Goal: Transaction & Acquisition: Obtain resource

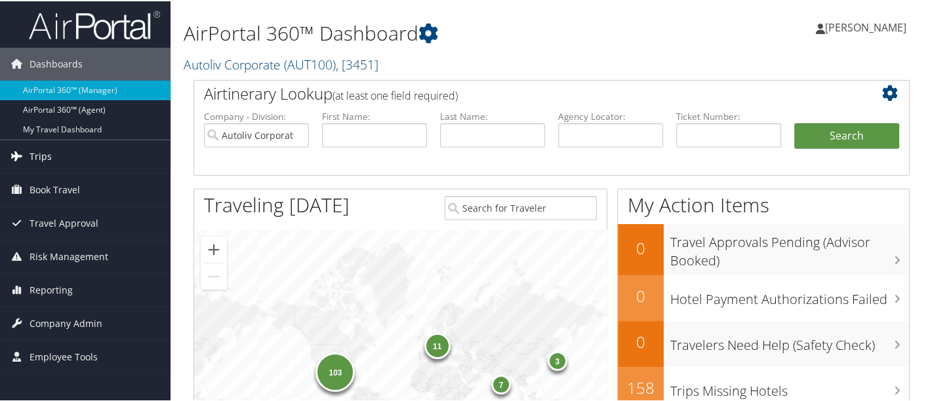
click at [53, 146] on link "Trips" at bounding box center [85, 155] width 170 height 33
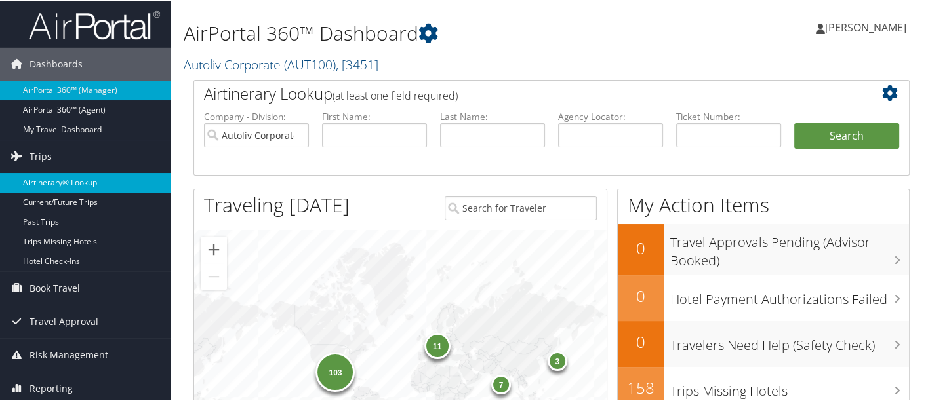
click at [90, 184] on link "Airtinerary® Lookup" at bounding box center [85, 182] width 170 height 20
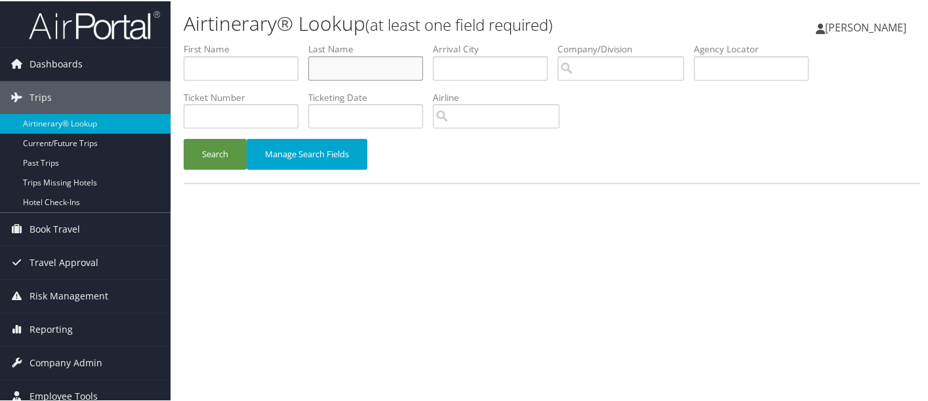
click at [388, 68] on input "text" at bounding box center [365, 67] width 115 height 24
type input "arjun"
click at [207, 154] on button "Search" at bounding box center [215, 153] width 63 height 31
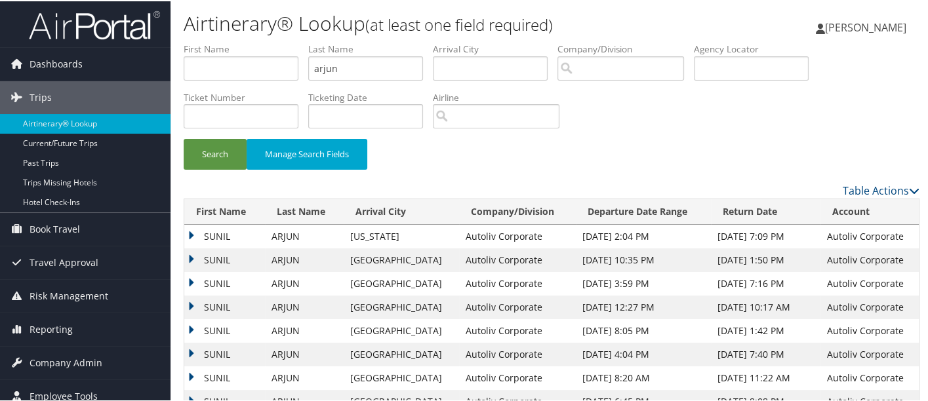
click at [193, 259] on td "SUNIL" at bounding box center [224, 259] width 81 height 24
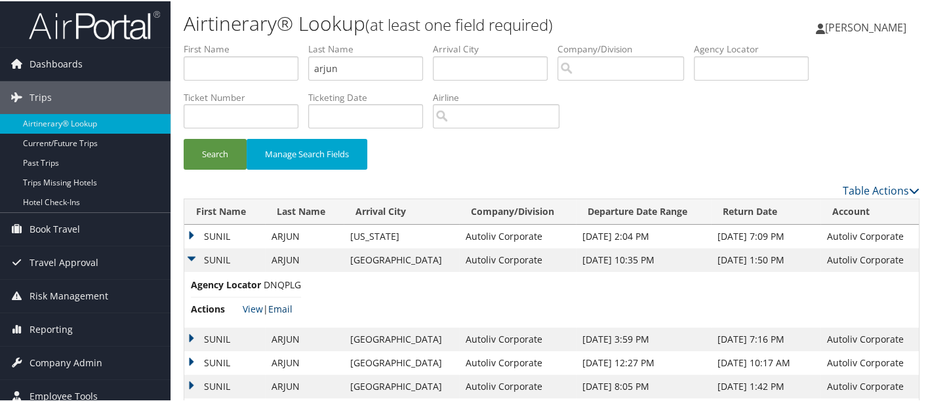
click at [286, 309] on link "Email" at bounding box center [280, 308] width 24 height 12
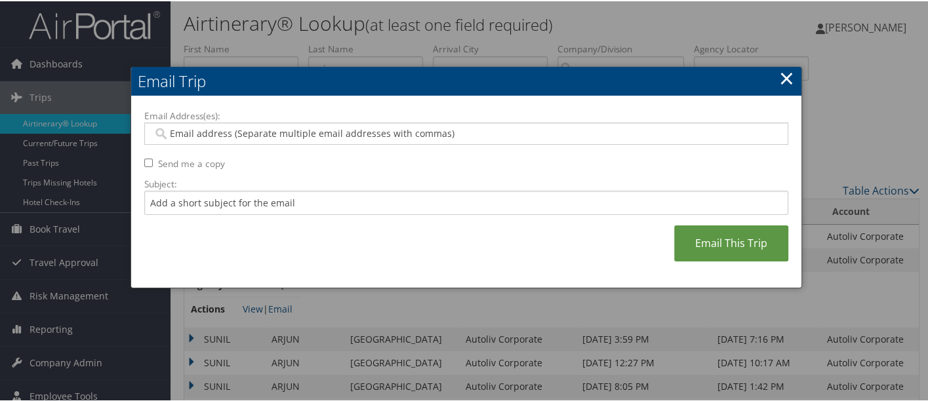
click at [281, 130] on input "Email Address(es):" at bounding box center [466, 132] width 627 height 13
type input "deb"
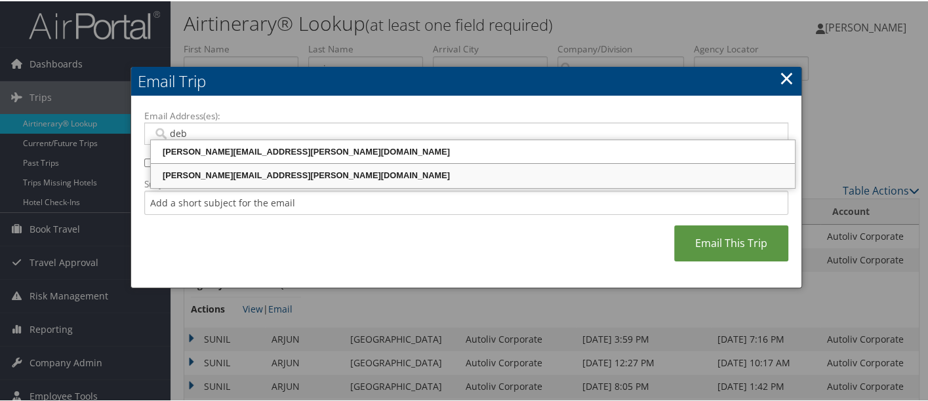
click at [262, 171] on div "[PERSON_NAME][EMAIL_ADDRESS][PERSON_NAME][DOMAIN_NAME]" at bounding box center [473, 174] width 640 height 13
type input "[PERSON_NAME][EMAIL_ADDRESS][PERSON_NAME][DOMAIN_NAME]"
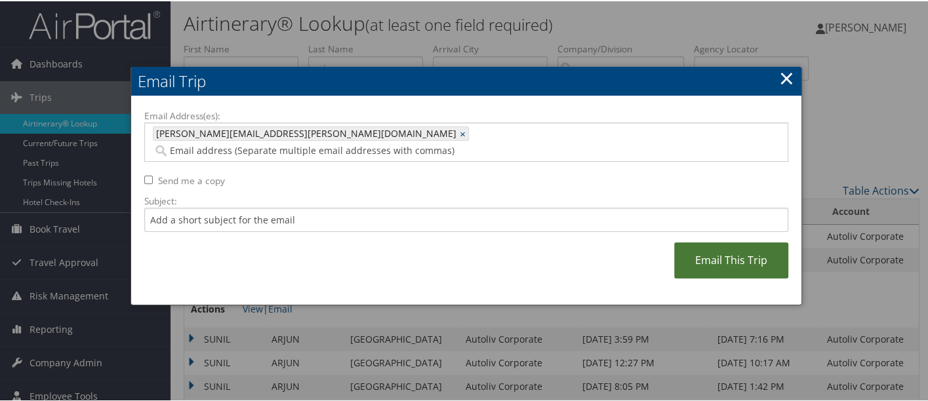
click at [740, 246] on link "Email This Trip" at bounding box center [731, 259] width 114 height 36
